Goal: Information Seeking & Learning: Understand process/instructions

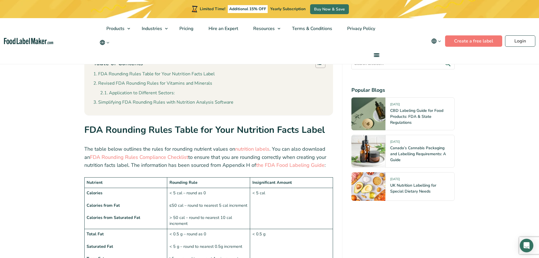
scroll to position [329, 0]
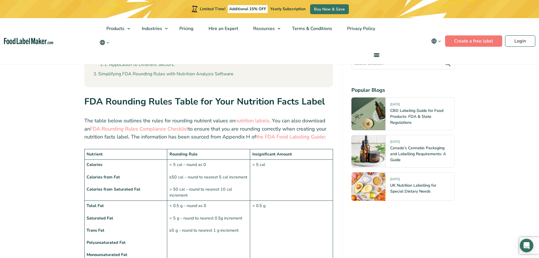
drag, startPoint x: 237, startPoint y: 197, endPoint x: 233, endPoint y: 197, distance: 3.8
click at [237, 201] on td "< 0.5 g – round as 0 < 5 g – round to nearest 0.5g increment ≥5 g – round to ne…" at bounding box center [208, 230] width 83 height 59
click at [234, 188] on td "< 5 cal – round as 0 ≤50 cal – round to nearest 5 cal increment > 50 cal – roun…" at bounding box center [208, 180] width 83 height 41
click at [226, 183] on td "< 5 cal – round as 0 ≤50 cal – round to nearest 5 cal increment > 50 cal – roun…" at bounding box center [208, 180] width 83 height 41
click at [223, 180] on td "< 5 cal – round as 0 ≤50 cal – round to nearest 5 cal increment > 50 cal – roun…" at bounding box center [208, 180] width 83 height 41
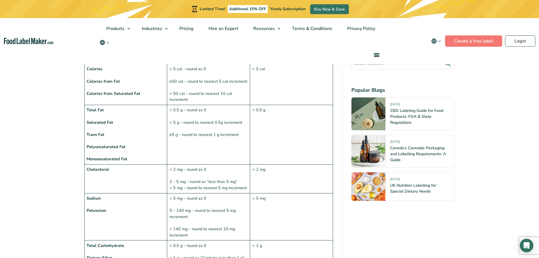
scroll to position [442, 0]
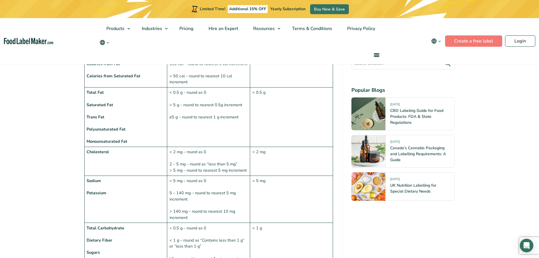
drag, startPoint x: 213, startPoint y: 216, endPoint x: 207, endPoint y: 213, distance: 7.6
click at [208, 223] on td "< 0.5 g – round as 0 < 1 g – round as “Contains less than 1 g” or “less than 1 …" at bounding box center [208, 243] width 83 height 41
drag, startPoint x: 199, startPoint y: 204, endPoint x: 167, endPoint y: 181, distance: 38.6
click at [167, 181] on td "< 5 mg – round as 0 5 – 140 mg – round to nearest 5 mg increment > 140 mg – rou…" at bounding box center [208, 198] width 83 height 47
click at [193, 205] on td "< 5 mg – round as 0 5 – 140 mg – round to nearest 5 mg increment > 140 mg – rou…" at bounding box center [208, 198] width 83 height 47
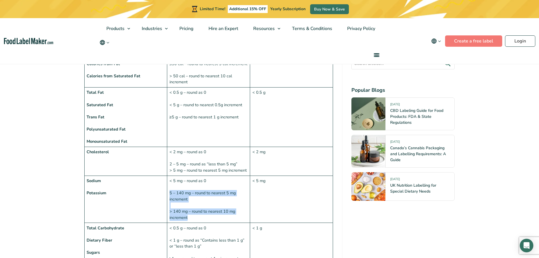
click at [203, 238] on td "< 0.5 g – round as 0 < 1 g – round as “Contains less than 1 g” or “less than 1 …" at bounding box center [208, 243] width 83 height 41
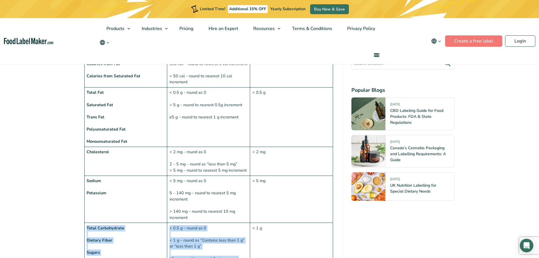
drag, startPoint x: 174, startPoint y: 244, endPoint x: 242, endPoint y: 241, distance: 68.0
click at [148, 223] on tr "Total Carbohydrate Dietary Fiber Sugars < 0.5 g – round as 0 < 1 g – round as “…" at bounding box center [208, 243] width 249 height 41
click at [242, 231] on td "< 0.5 g – round as 0 < 1 g – round as “Contains less than 1 g” or “less than 1 …" at bounding box center [208, 243] width 83 height 41
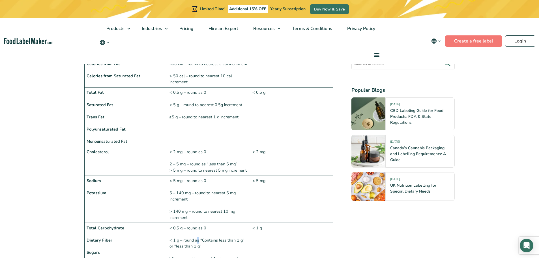
click at [199, 226] on td "< 0.5 g – round as 0 < 1 g – round as “Contains less than 1 g” or “less than 1 …" at bounding box center [208, 243] width 83 height 41
click at [233, 227] on td "< 0.5 g – round as 0 < 1 g – round as “Contains less than 1 g” or “less than 1 …" at bounding box center [208, 243] width 83 height 41
click at [208, 236] on td "< 0.5 g – round as 0 < 1 g – round as “Contains less than 1 g” or “less than 1 …" at bounding box center [208, 243] width 83 height 41
click at [195, 235] on td "< 0.5 g – round as 0 < 1 g – round as “Contains less than 1 g” or “less than 1 …" at bounding box center [208, 243] width 83 height 41
click at [194, 234] on td "< 0.5 g – round as 0 < 1 g – round as “Contains less than 1 g” or “less than 1 …" at bounding box center [208, 243] width 83 height 41
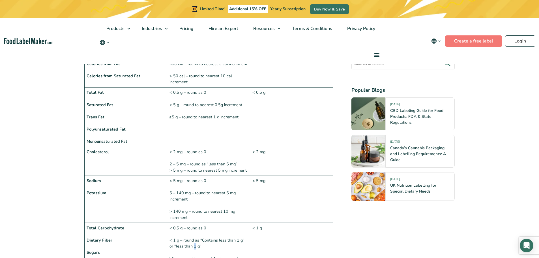
scroll to position [527, 0]
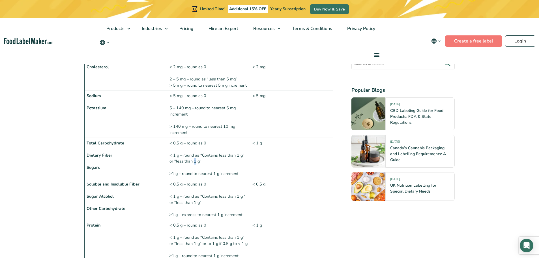
click at [192, 237] on td "< 0.5 g – round as 0 < 1 g – round as “Contains less than 1 g” or “less than 1 …" at bounding box center [208, 240] width 83 height 41
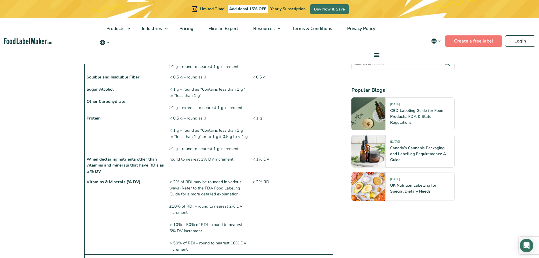
scroll to position [640, 0]
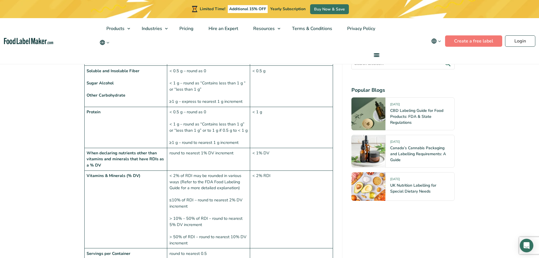
click at [192, 248] on td "round to nearest 0.5" at bounding box center [208, 253] width 83 height 10
click at [205, 248] on td "round to nearest 0.5" at bounding box center [208, 253] width 83 height 10
drag, startPoint x: 180, startPoint y: 243, endPoint x: 229, endPoint y: 239, distance: 48.5
click at [199, 248] on td "round to nearest 0.5" at bounding box center [208, 253] width 83 height 10
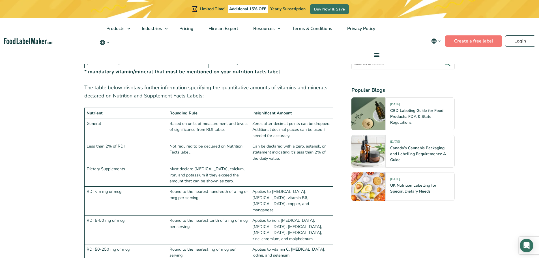
scroll to position [1319, 0]
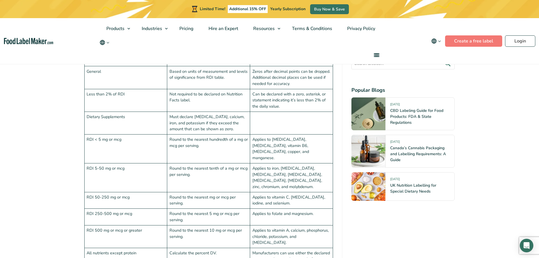
drag, startPoint x: 193, startPoint y: 172, endPoint x: 194, endPoint y: 169, distance: 3.2
click at [193, 192] on td "Round to the nearest mg or mcg per serving." at bounding box center [208, 200] width 83 height 17
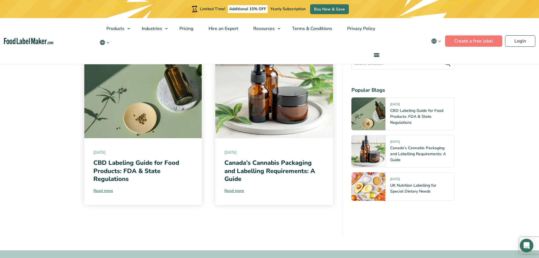
scroll to position [2592, 0]
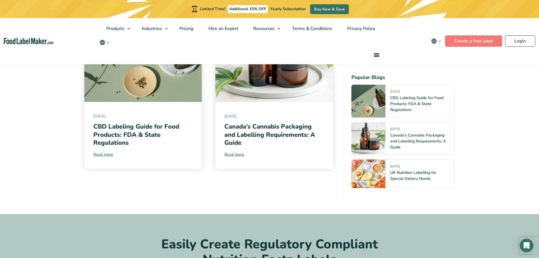
click at [420, 38] on nav "Products Food Nutrition Labelling Supplements Formulation & Labelling Industrie…" at bounding box center [269, 41] width 539 height 46
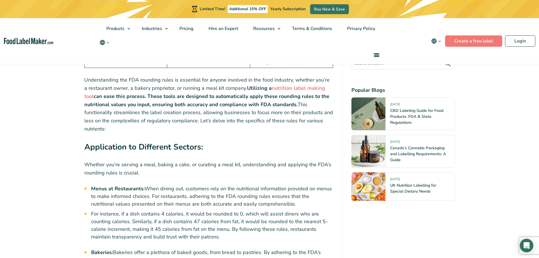
scroll to position [753, 0]
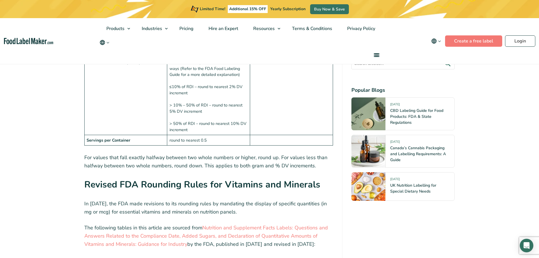
click at [334, 59] on div "Products Food Nutrition Labelling Supplements Formulation & Labelling Industrie…" at bounding box center [240, 41] width 282 height 46
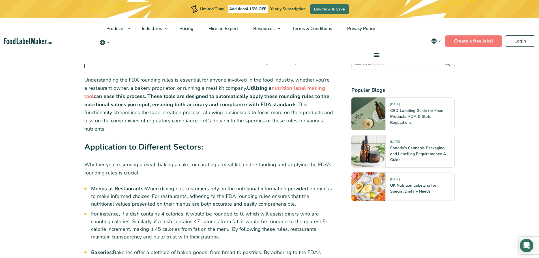
drag, startPoint x: 328, startPoint y: 45, endPoint x: 339, endPoint y: 50, distance: 12.6
click at [328, 45] on div "English Español Français Deutsch" at bounding box center [240, 42] width 282 height 7
click at [203, 160] on p "Whether you’re serving a meal, baking a cake, or curating a meal kit, understan…" at bounding box center [208, 168] width 249 height 16
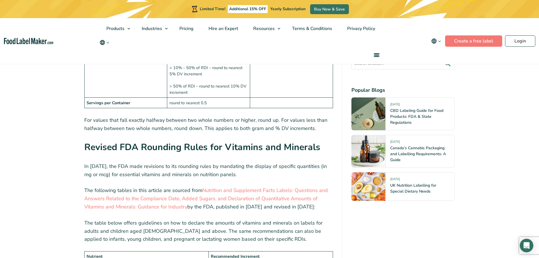
scroll to position [849, 0]
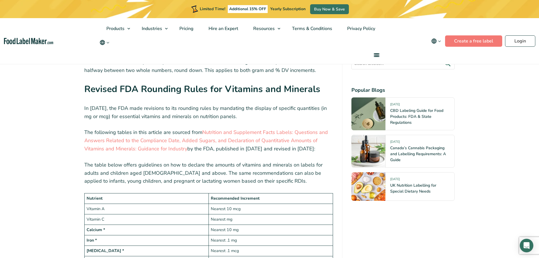
click at [220, 83] on strong "Revised FDA Rounding Rules for Vitamins and Minerals" at bounding box center [202, 89] width 236 height 12
click at [206, 161] on p "The table below offers guidelines on how to declare the amounts of vitamins and…" at bounding box center [208, 173] width 249 height 24
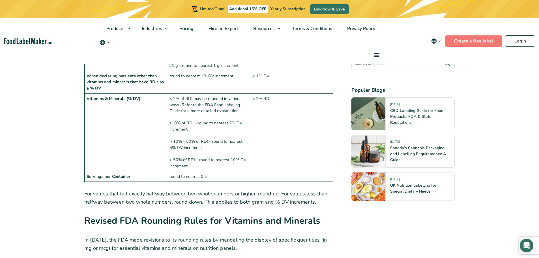
scroll to position [707, 0]
